Goal: Task Accomplishment & Management: Manage account settings

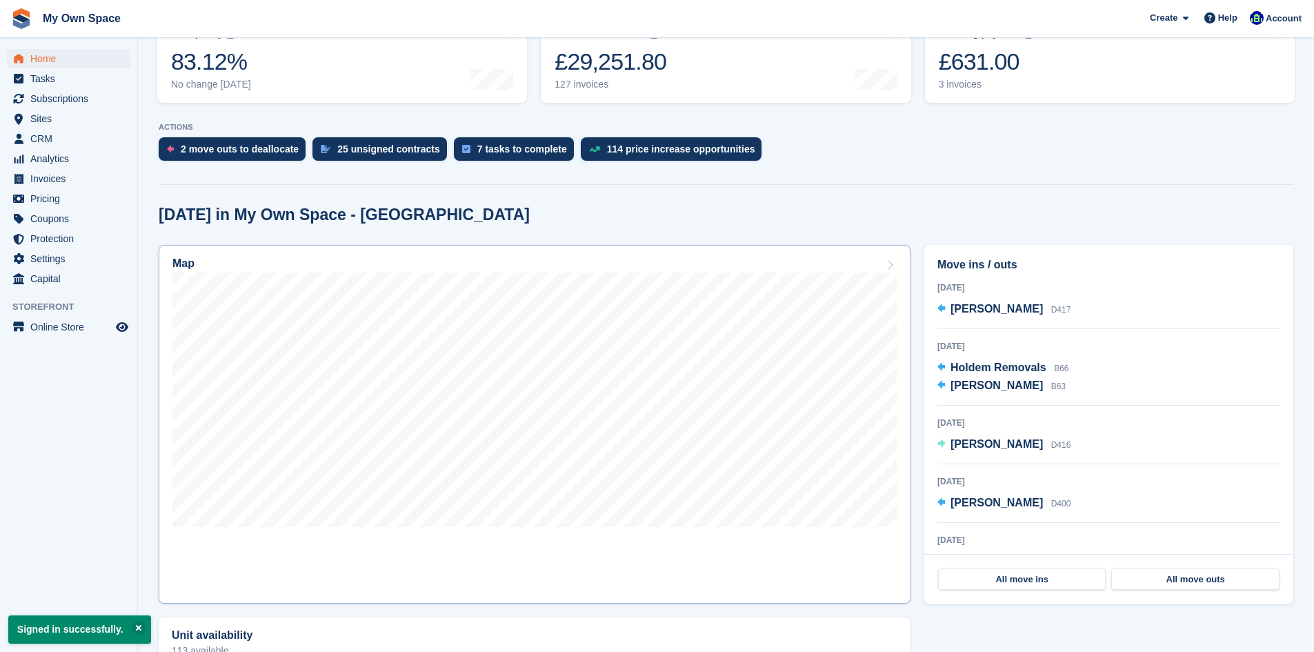
scroll to position [207, 0]
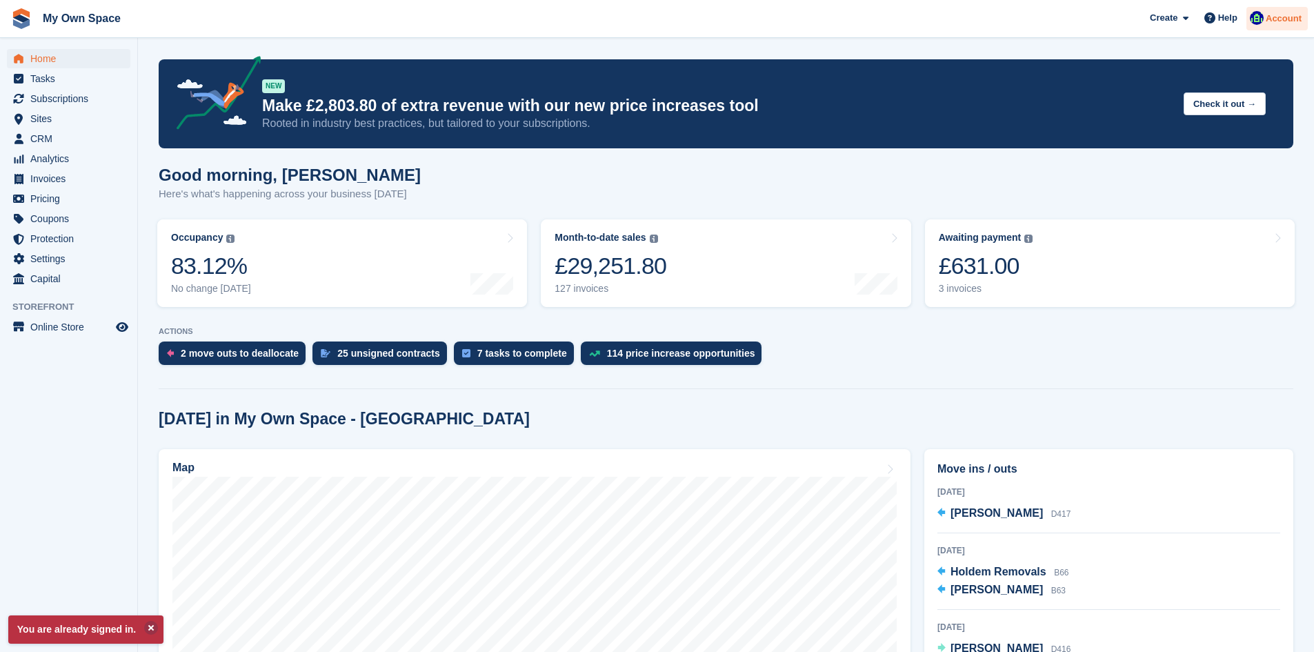
click at [1272, 23] on span "Account" at bounding box center [1284, 19] width 36 height 14
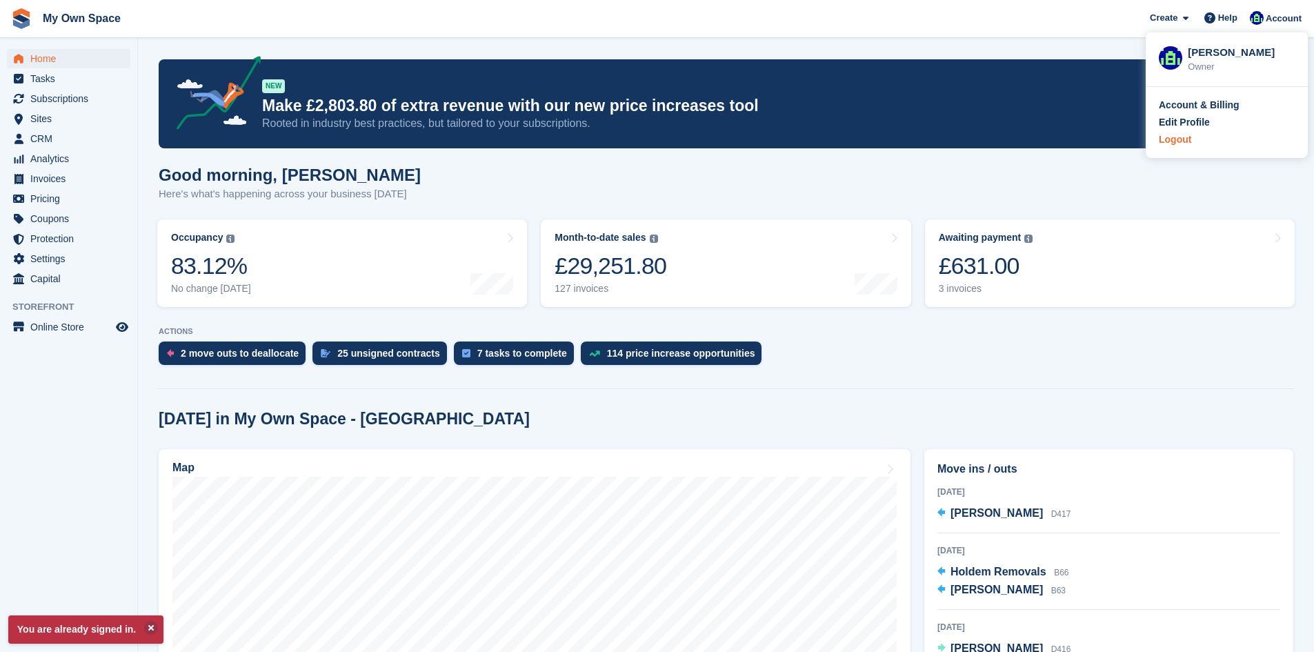
click at [1185, 144] on div "Logout" at bounding box center [1175, 139] width 32 height 14
